Goal: Information Seeking & Learning: Learn about a topic

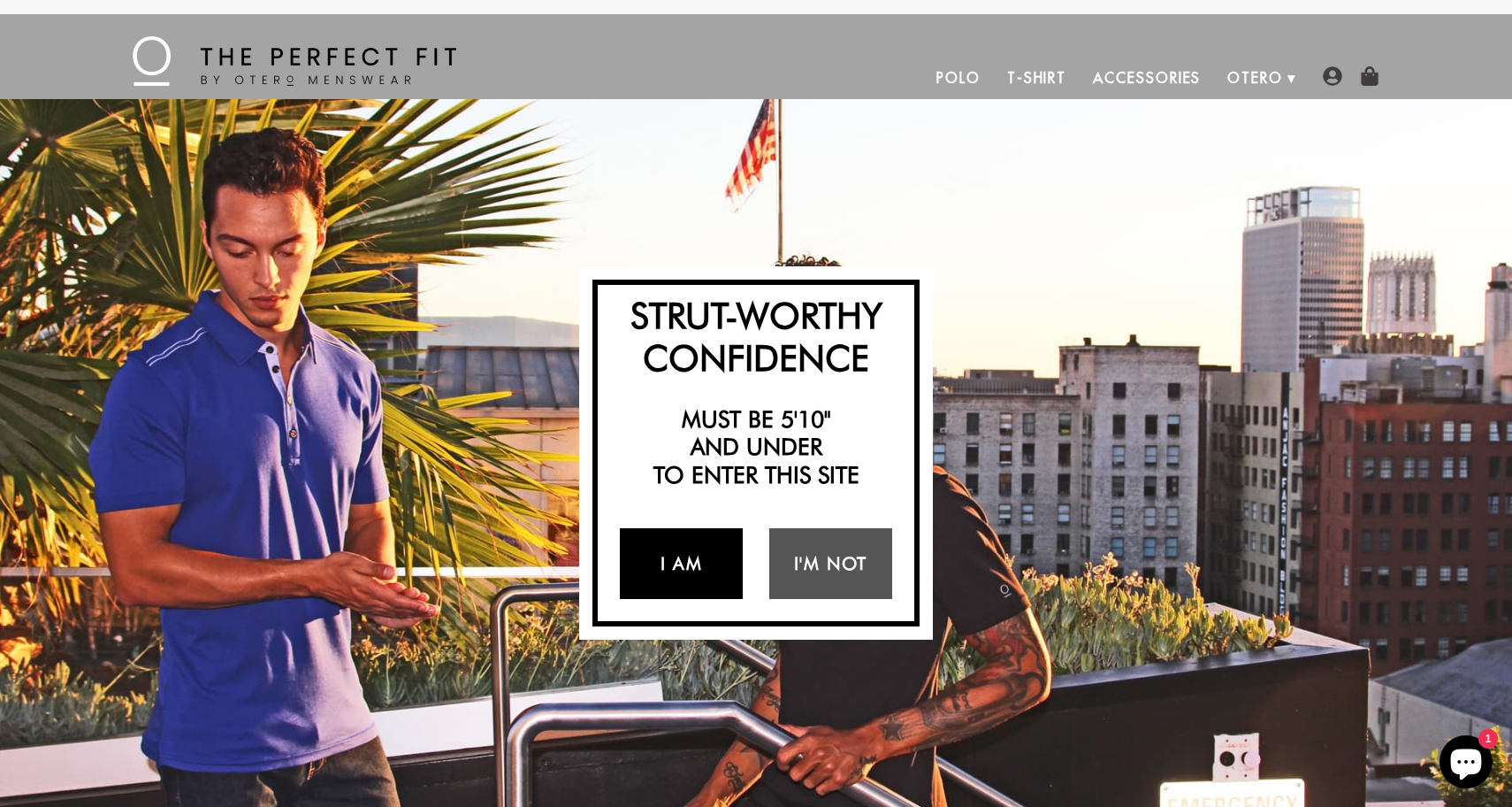
click at [676, 570] on link "I Am" at bounding box center [681, 563] width 123 height 70
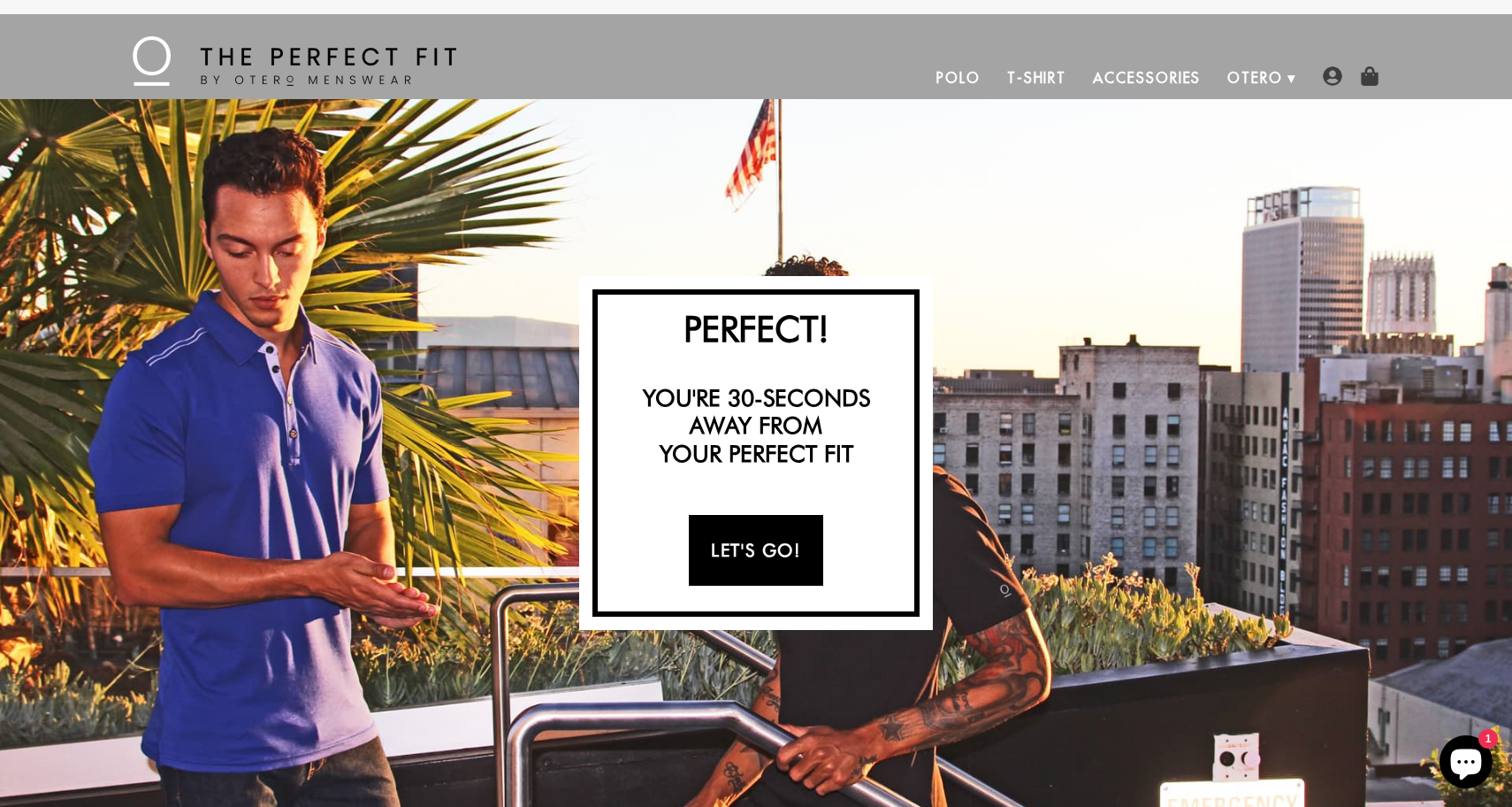
click at [724, 546] on link "Let's Go!" at bounding box center [756, 550] width 133 height 70
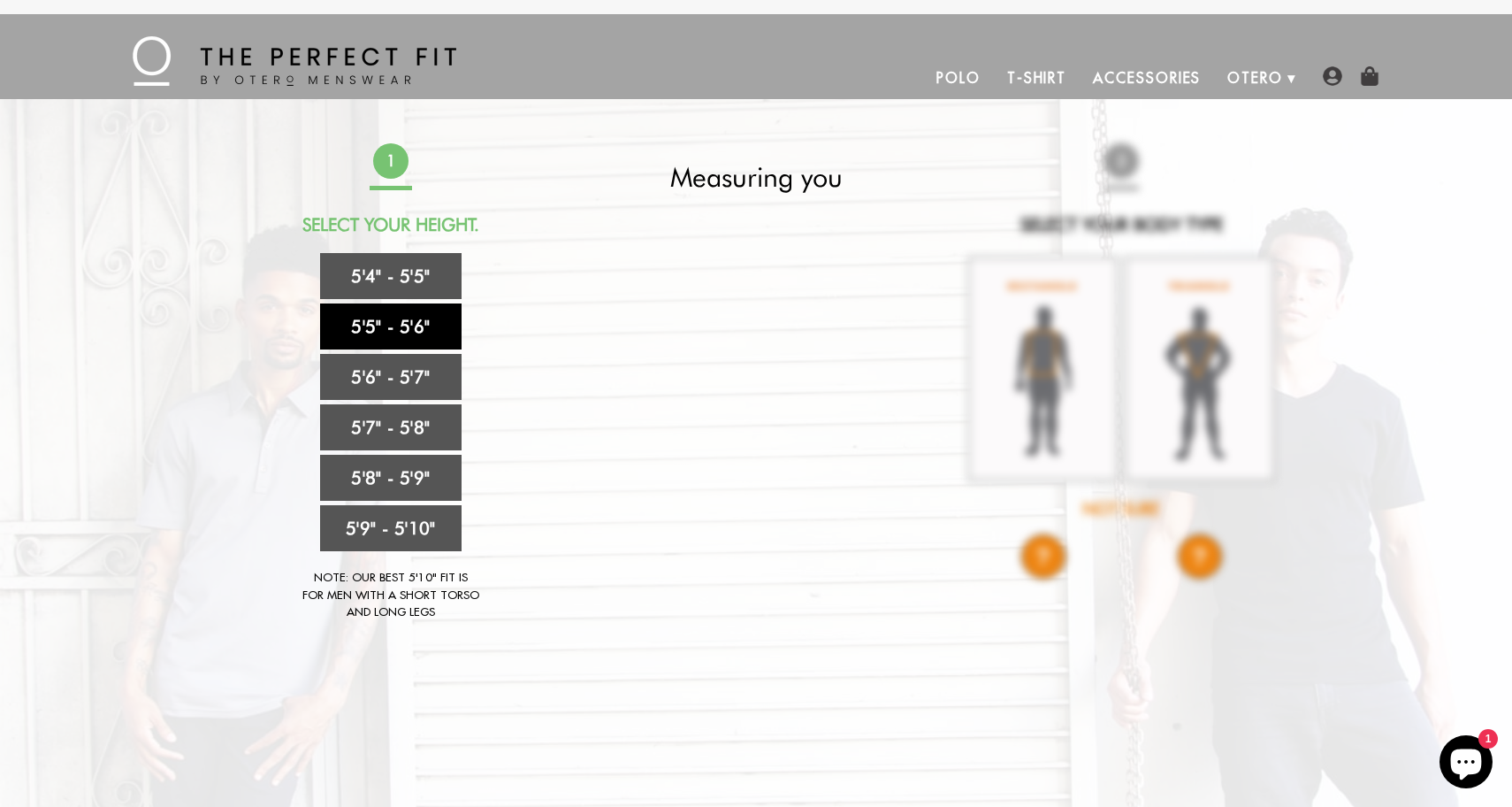
click at [406, 328] on link "5'5" - 5'6"" at bounding box center [390, 326] width 142 height 46
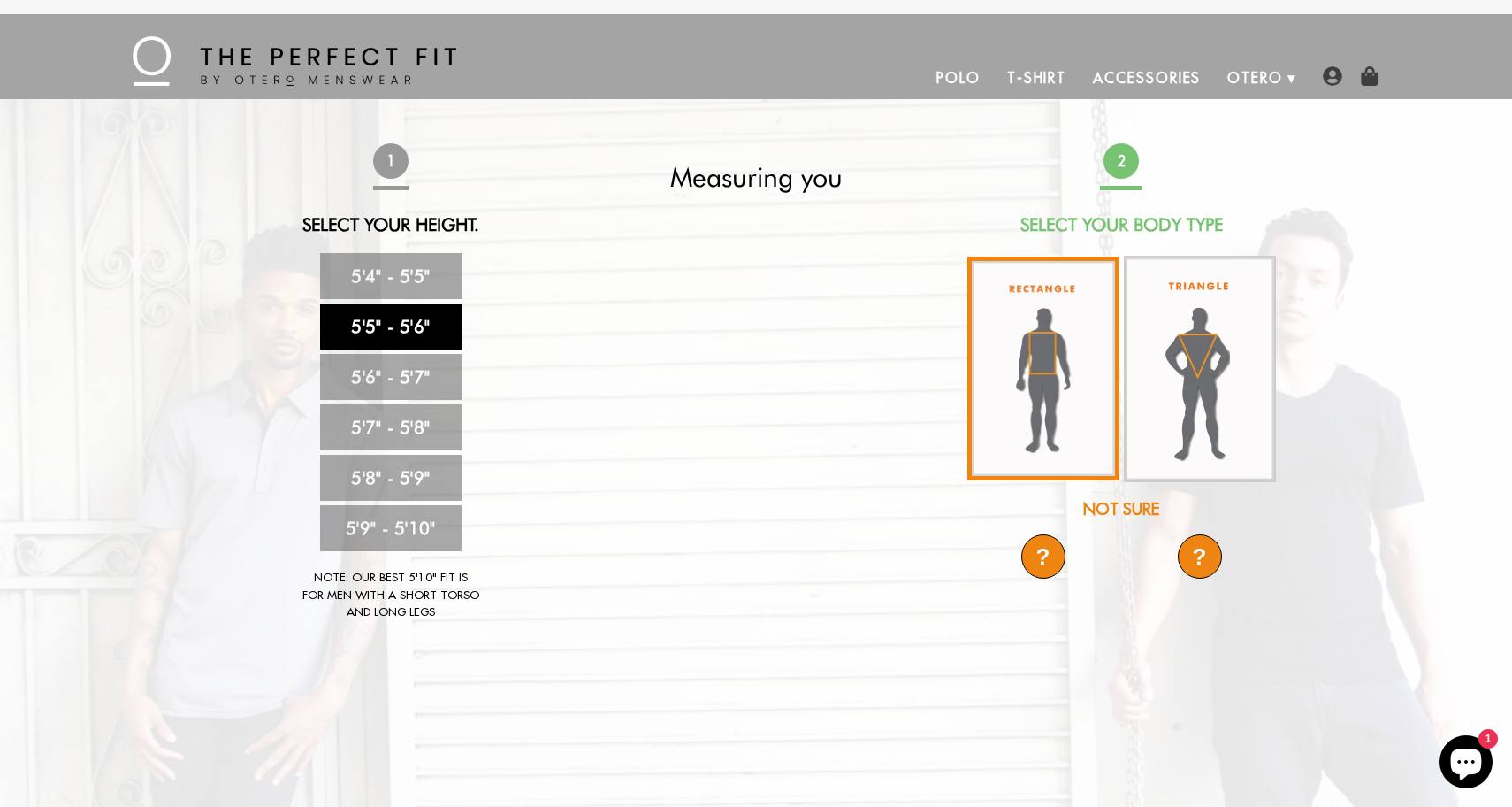
click at [1059, 384] on img at bounding box center [1044, 368] width 152 height 224
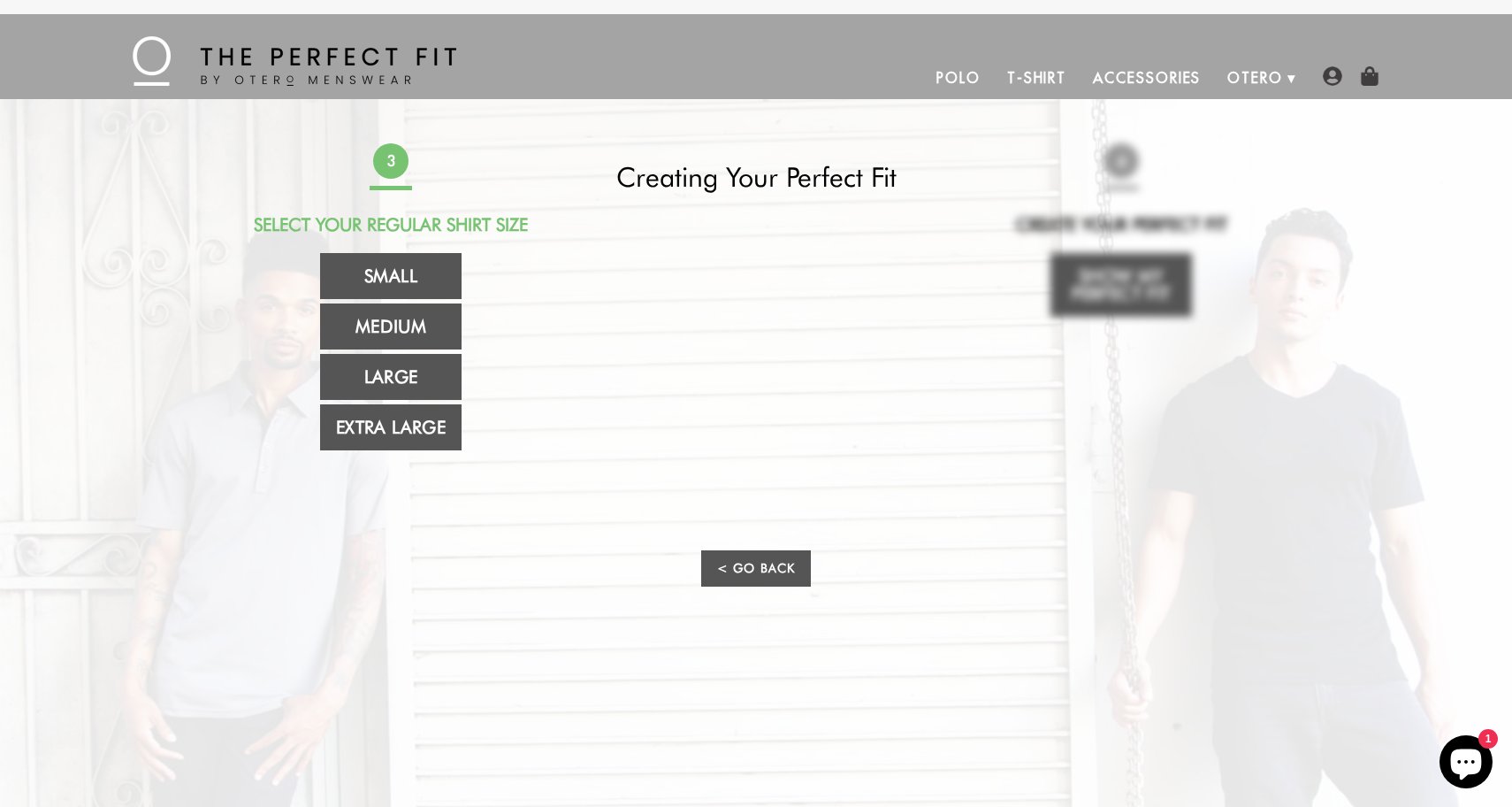
click at [768, 343] on video at bounding box center [756, 368] width 633 height 317
click at [776, 452] on video at bounding box center [756, 368] width 633 height 317
click at [405, 270] on link "Small" at bounding box center [390, 276] width 142 height 46
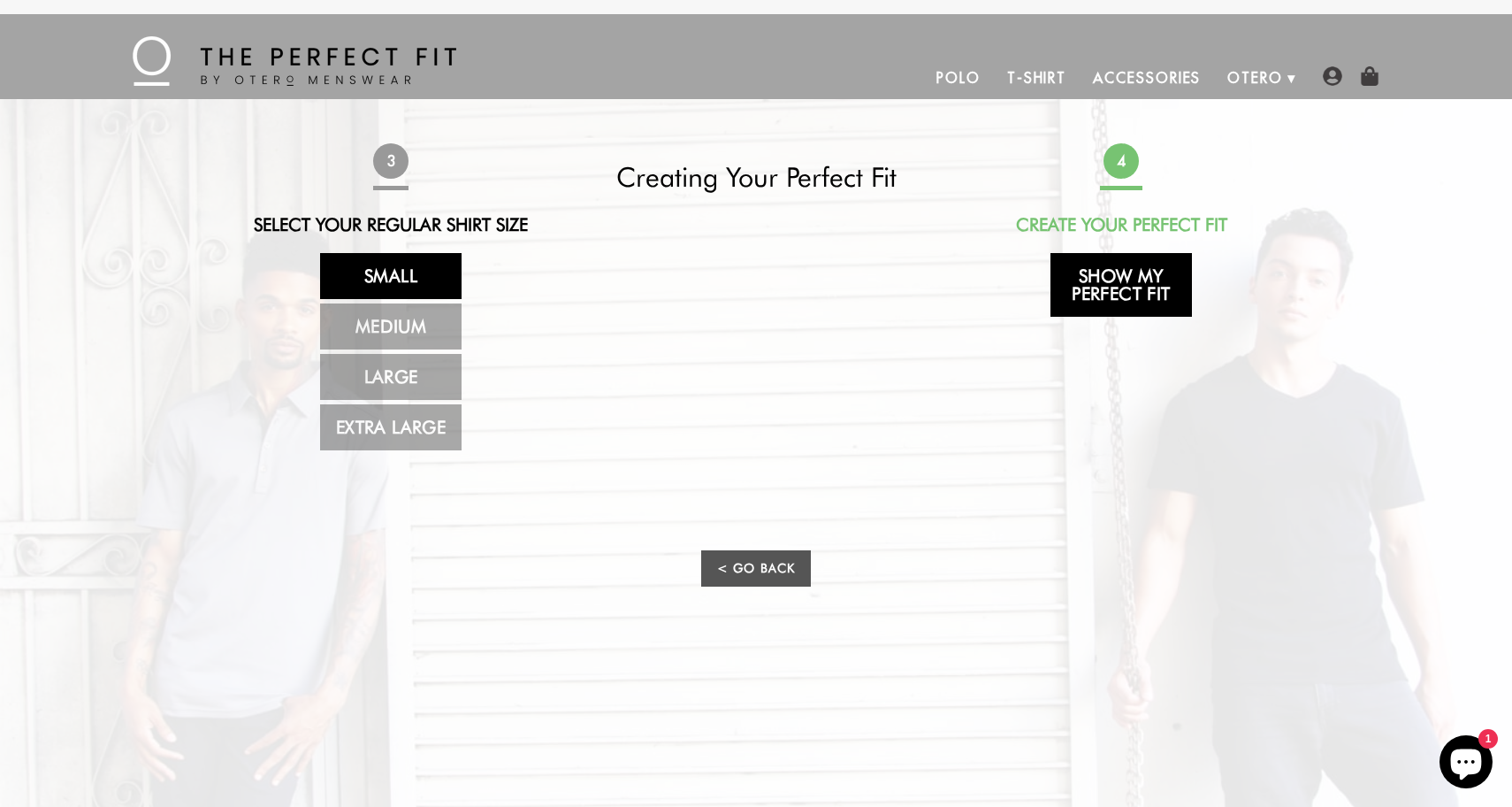
click at [1097, 283] on link "Show My Perfect Fit" at bounding box center [1121, 285] width 142 height 64
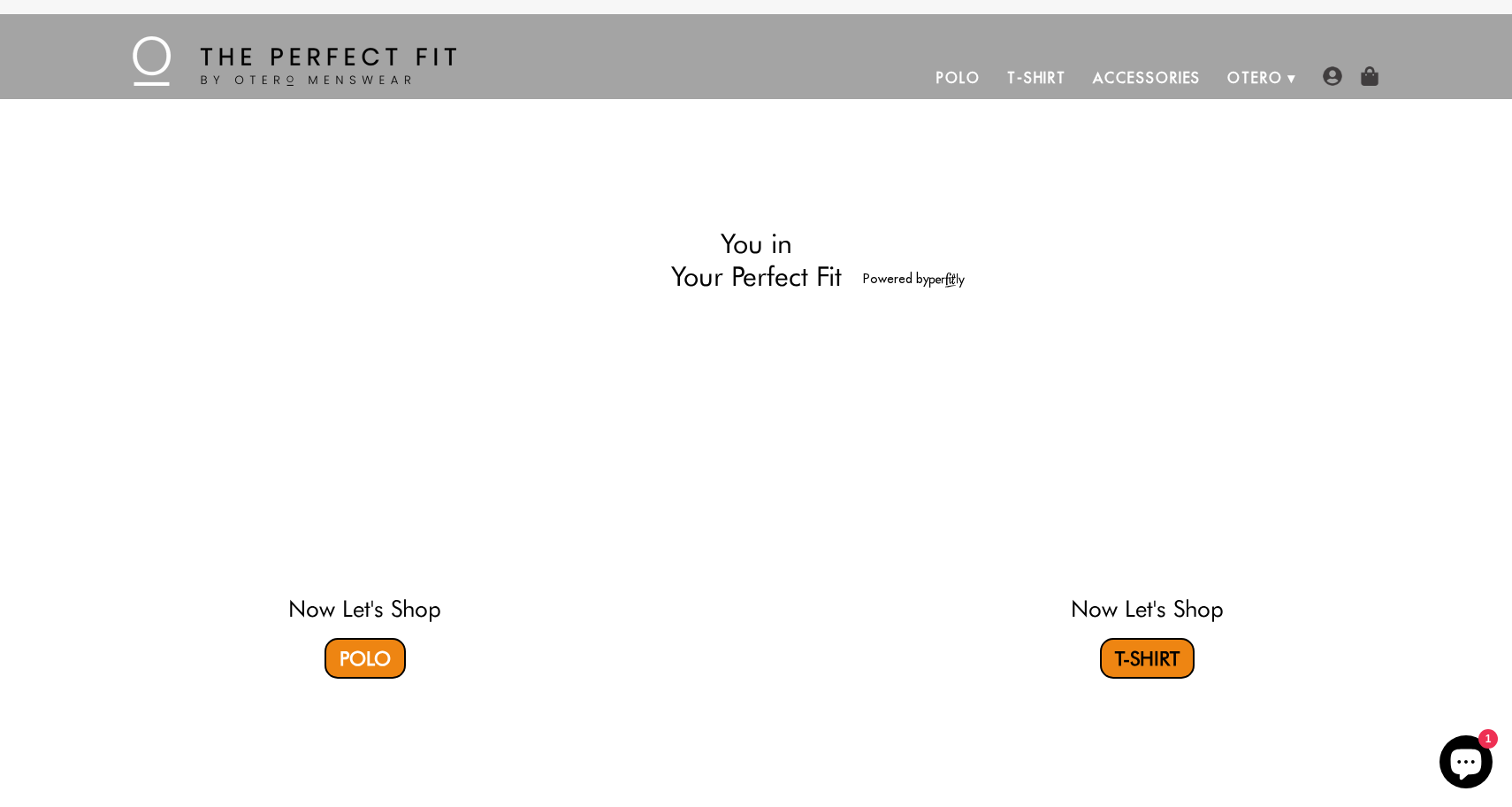
click at [1149, 647] on link "T-Shirt" at bounding box center [1147, 658] width 94 height 41
